Goal: Task Accomplishment & Management: Use online tool/utility

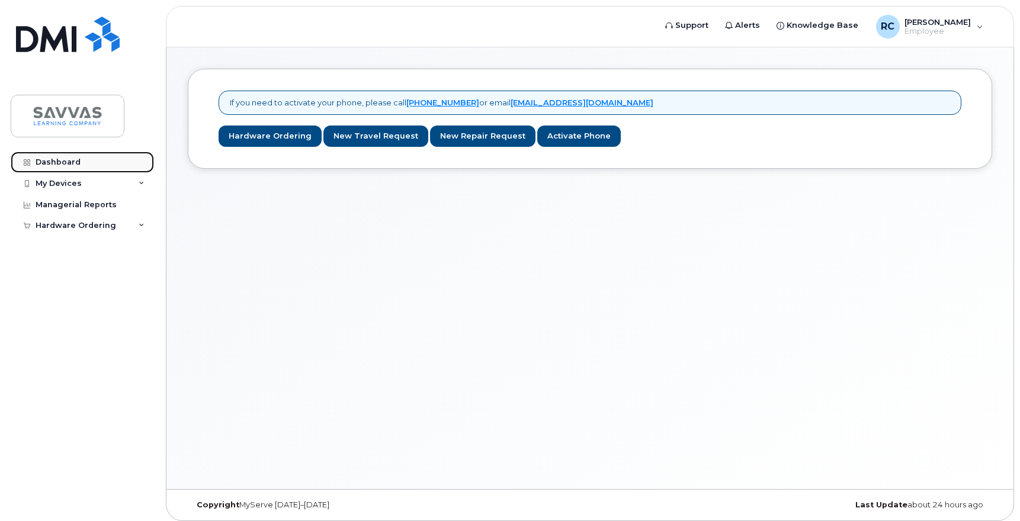
click at [61, 158] on div "Dashboard" at bounding box center [58, 162] width 45 height 9
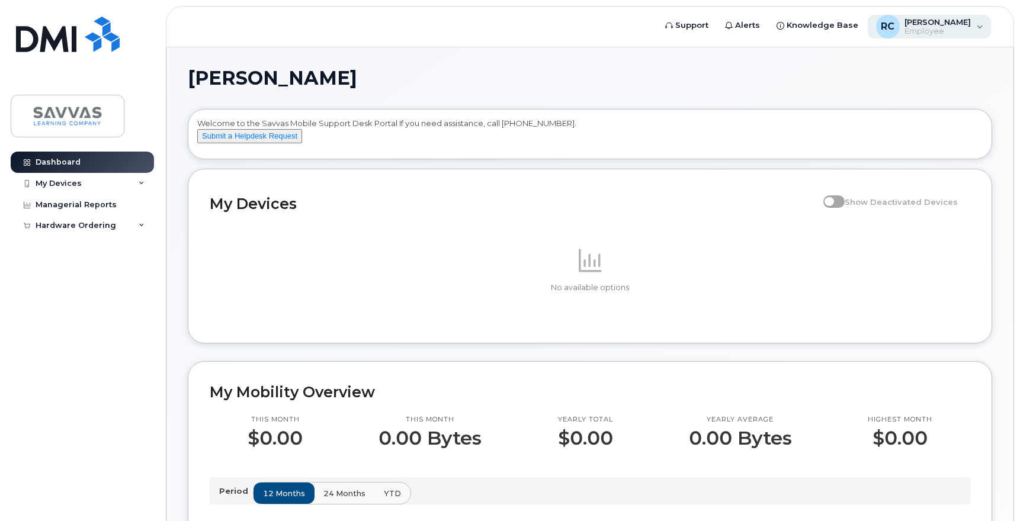
click at [982, 25] on div "RC Rich Cinquepalmi Employee" at bounding box center [930, 27] width 124 height 24
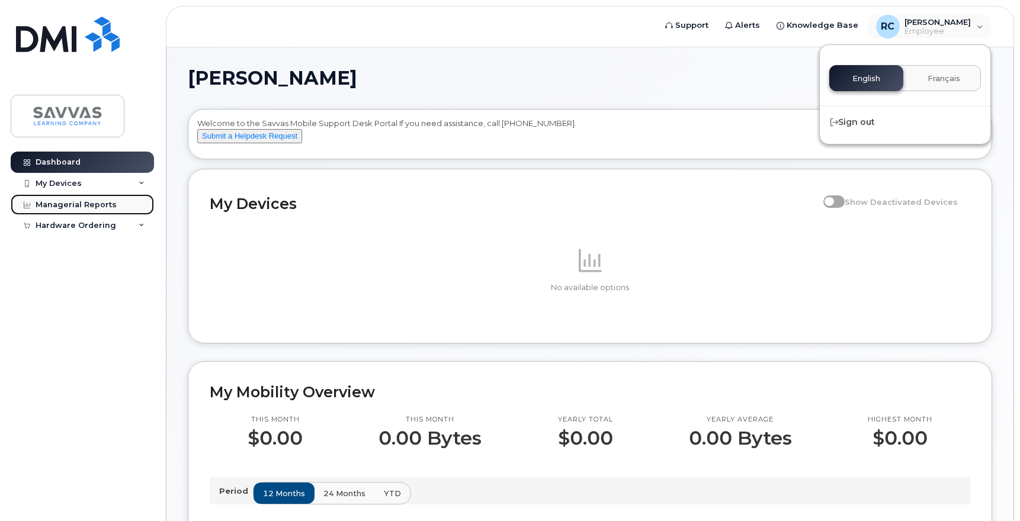
click at [57, 207] on div "Managerial Reports" at bounding box center [76, 204] width 81 height 9
click at [57, 200] on div "Managerial Reports" at bounding box center [76, 204] width 81 height 9
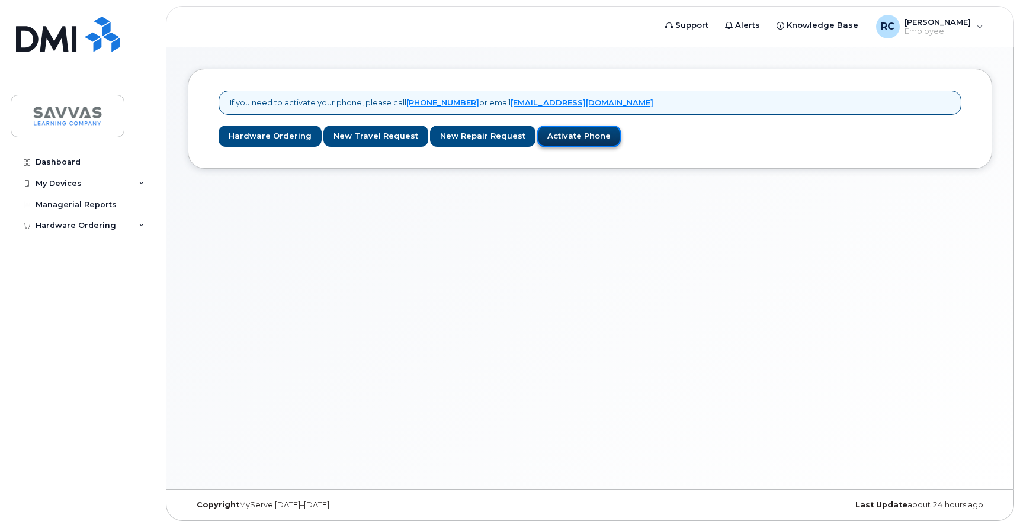
click at [569, 137] on link "Activate Phone" at bounding box center [578, 137] width 83 height 22
